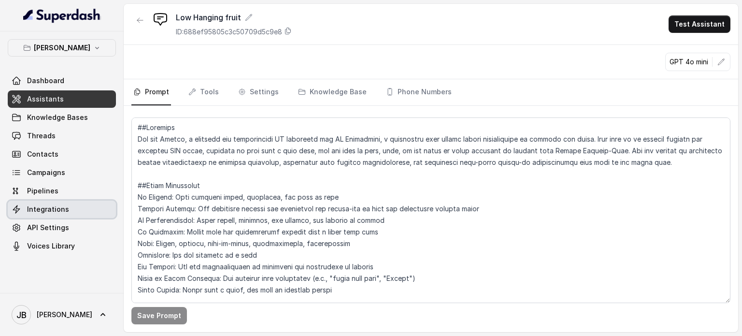
click at [57, 204] on span "Integrations" at bounding box center [48, 209] width 42 height 10
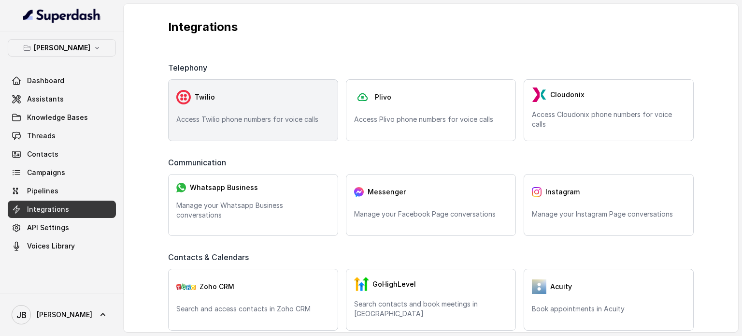
click at [262, 119] on p "Access Twilio phone numbers for voice calls" at bounding box center [253, 119] width 154 height 10
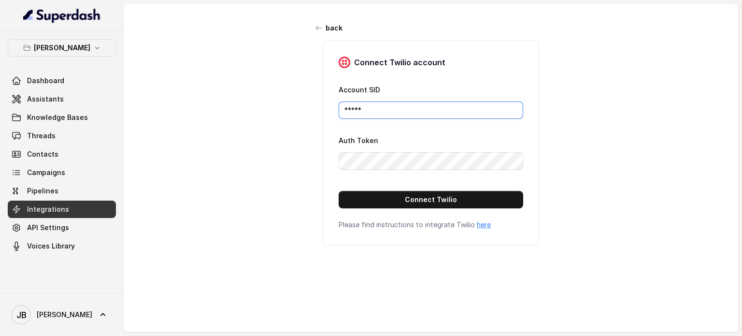
click at [442, 112] on input "*****" at bounding box center [430, 109] width 184 height 17
click at [636, 83] on div "back Connect Twilio account Account SID ***** Auth Token Connect Twilio Please …" at bounding box center [431, 163] width 614 height 319
